Goal: Find specific page/section: Find specific page/section

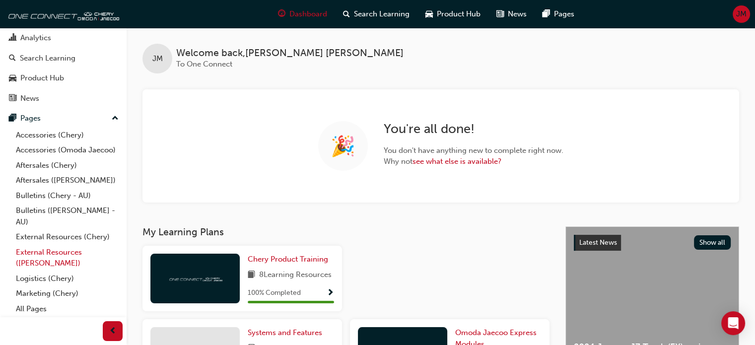
scroll to position [57, 0]
click at [39, 307] on link "All Pages" at bounding box center [67, 308] width 111 height 15
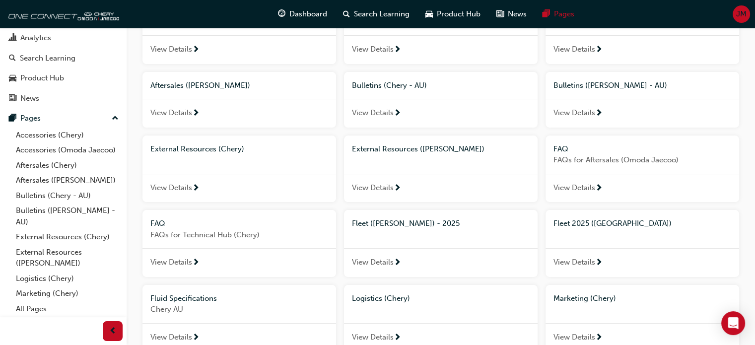
scroll to position [149, 0]
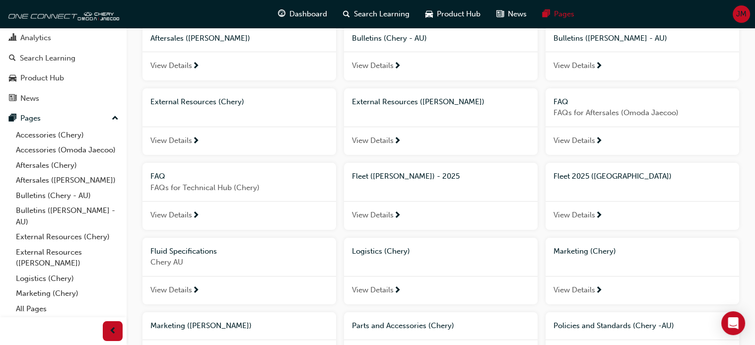
click at [578, 178] on span "Fleet 2025 ([GEOGRAPHIC_DATA])" at bounding box center [613, 176] width 118 height 9
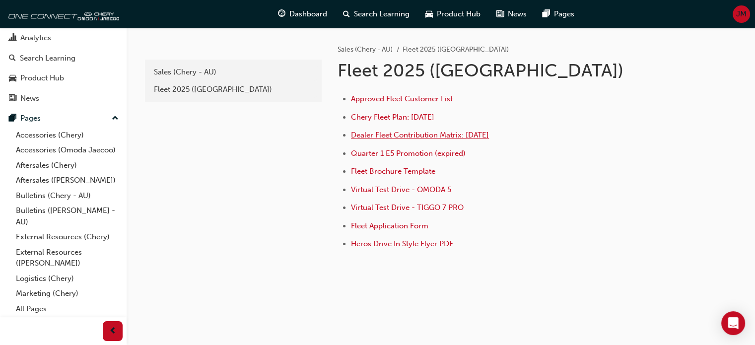
click at [396, 134] on span "Dealer Fleet Contribution Matrix: [DATE]" at bounding box center [420, 135] width 138 height 9
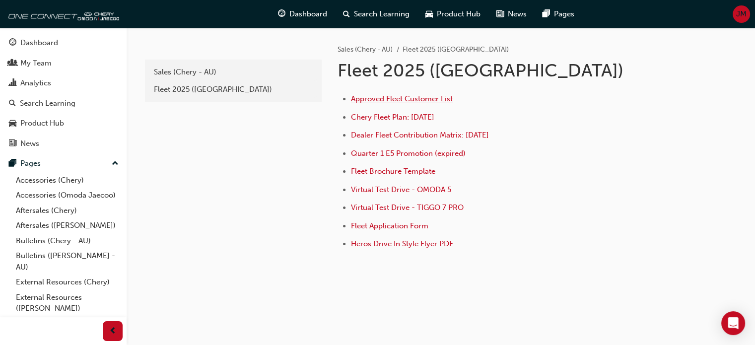
click at [402, 99] on span "Approved Fleet Customer List" at bounding box center [402, 98] width 102 height 9
